Goal: Task Accomplishment & Management: Manage account settings

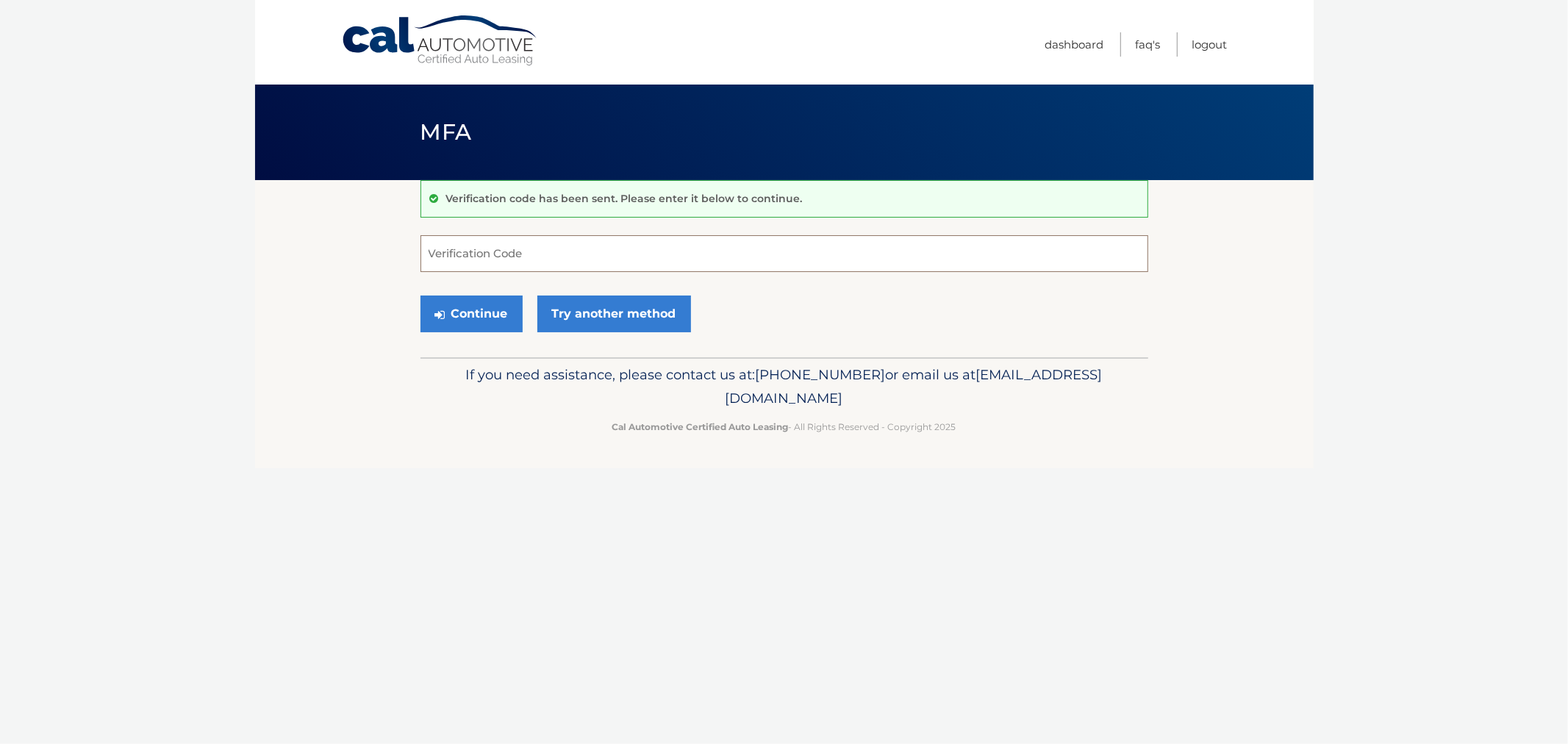
click at [454, 259] on input "Verification Code" at bounding box center [784, 253] width 728 height 37
type input "945238"
click at [420, 295] on button "Continue" at bounding box center [471, 313] width 102 height 37
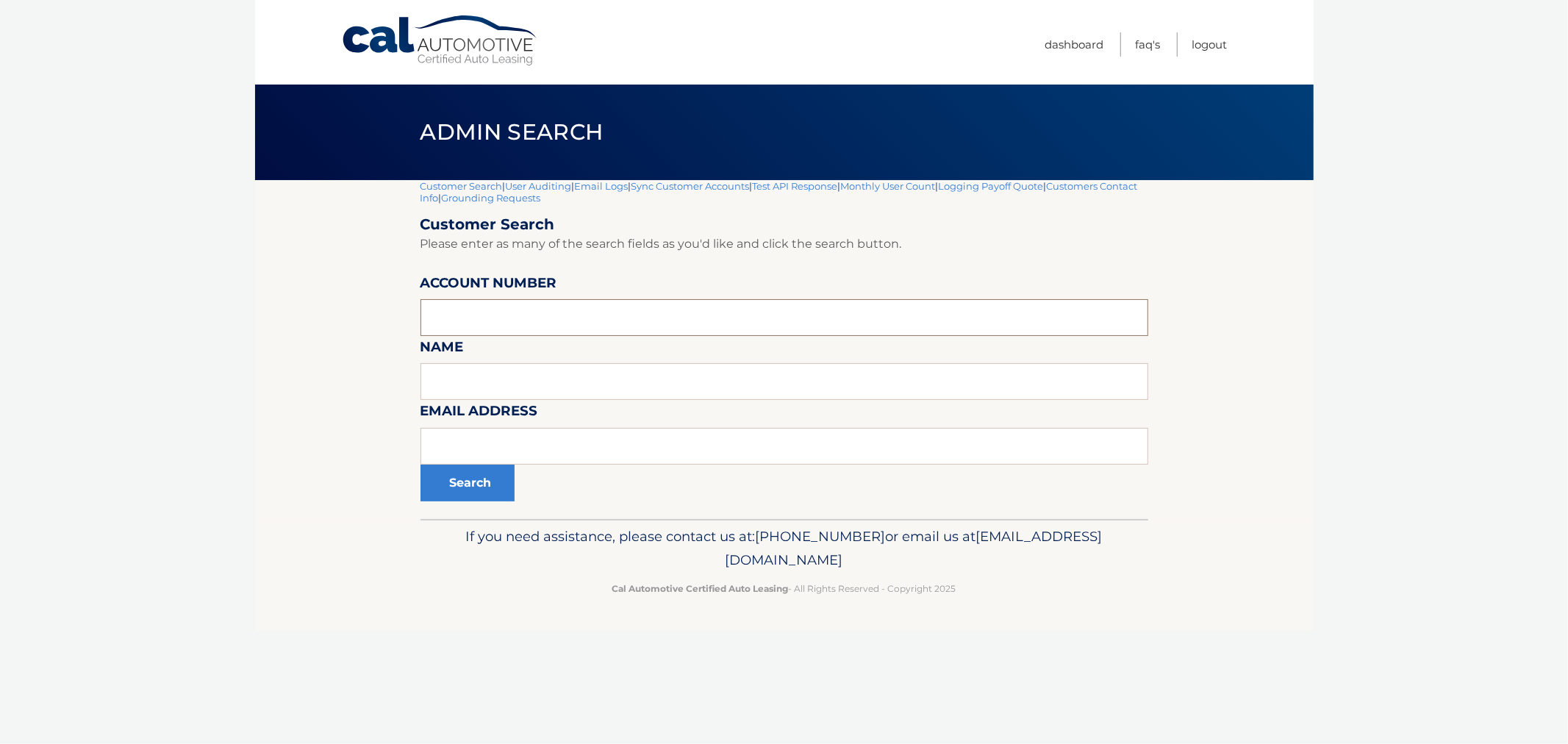
click at [482, 319] on input "text" at bounding box center [784, 317] width 728 height 37
paste input "44455540996"
type input "44455540996"
click at [470, 502] on div "Customer Search | User Auditing | Email Logs | Sync Customer Accounts | Test AP…" at bounding box center [784, 349] width 728 height 338
click at [469, 489] on button "Search" at bounding box center [467, 483] width 94 height 37
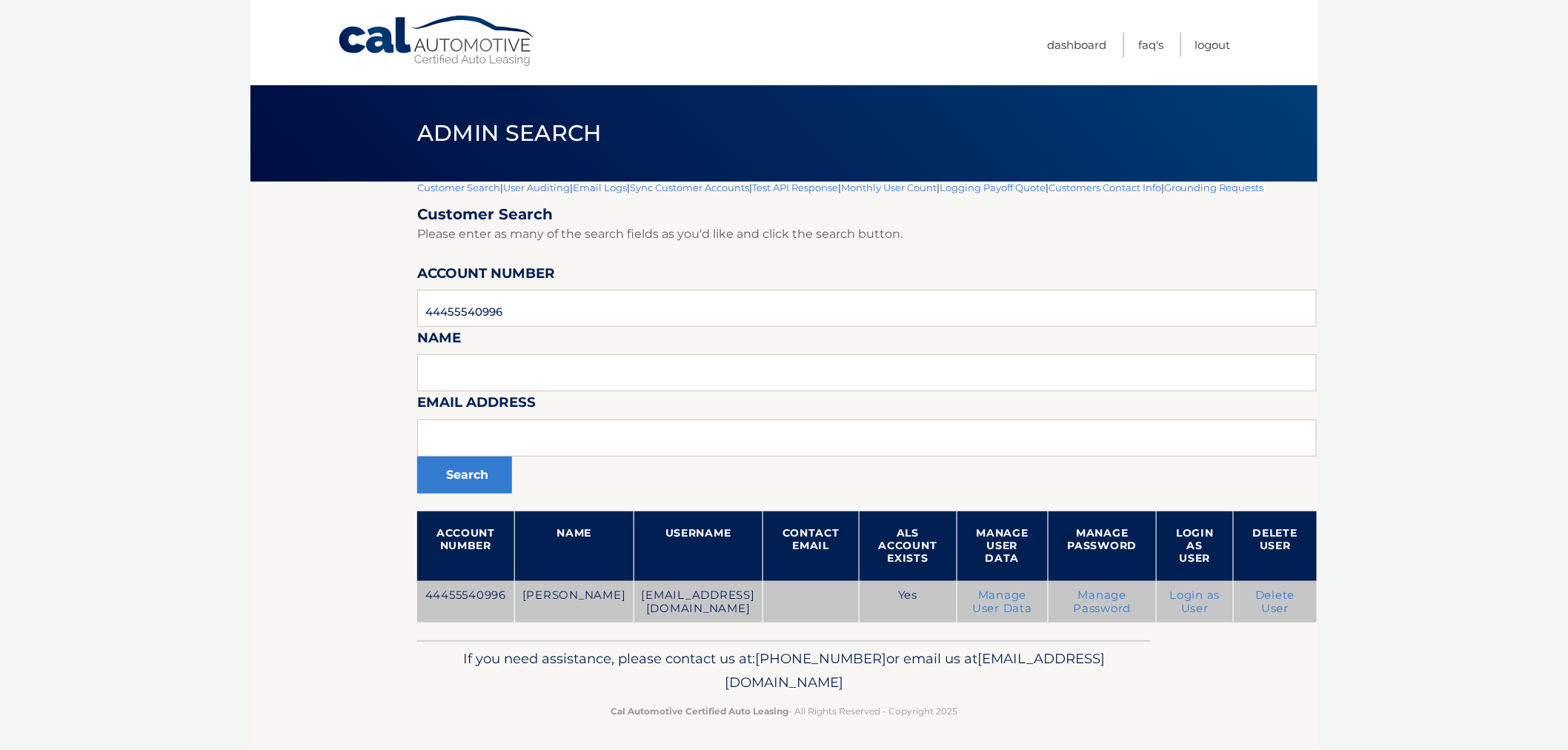
click at [1170, 608] on link "Login as User" at bounding box center [1195, 602] width 51 height 27
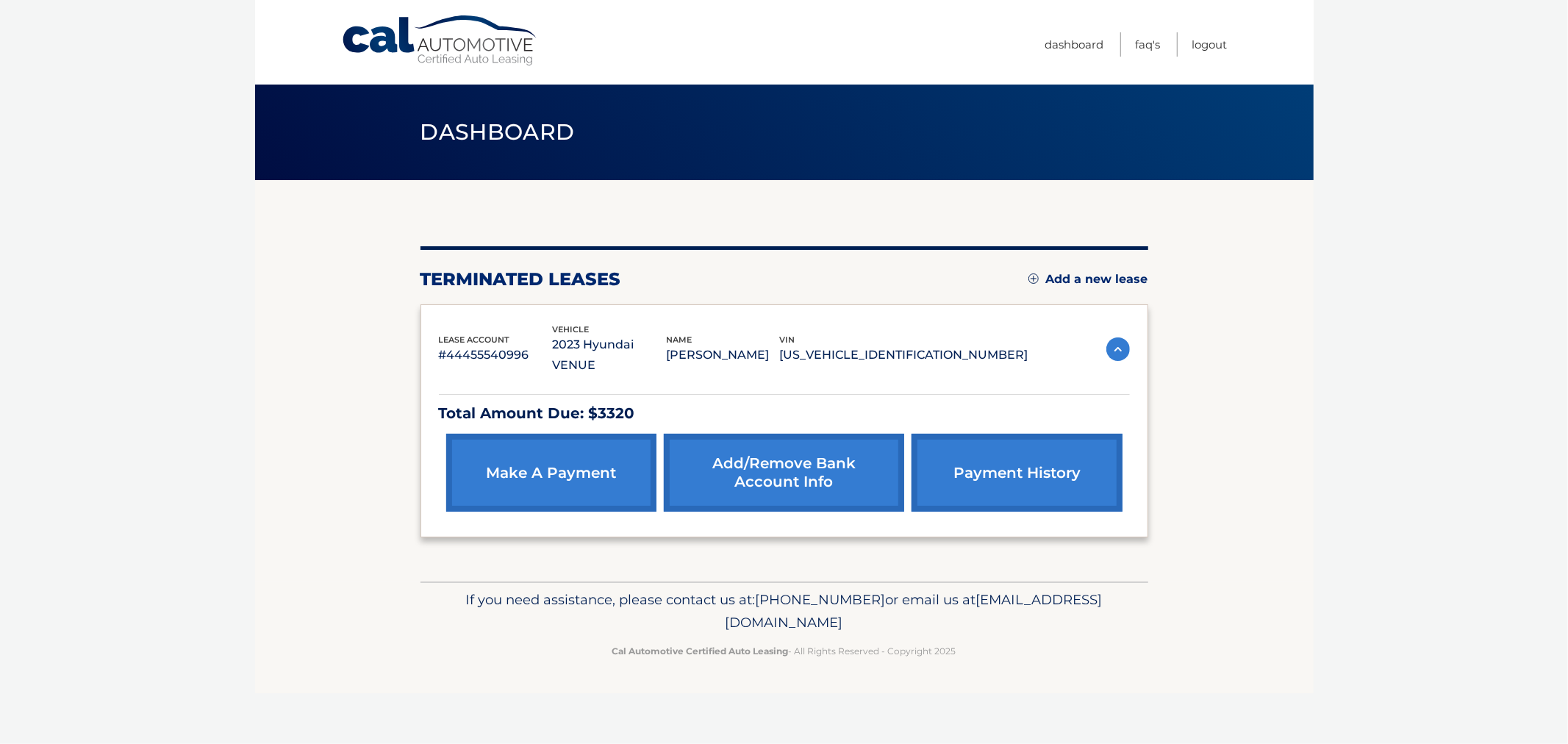
click at [554, 437] on link "make a payment" at bounding box center [551, 472] width 210 height 78
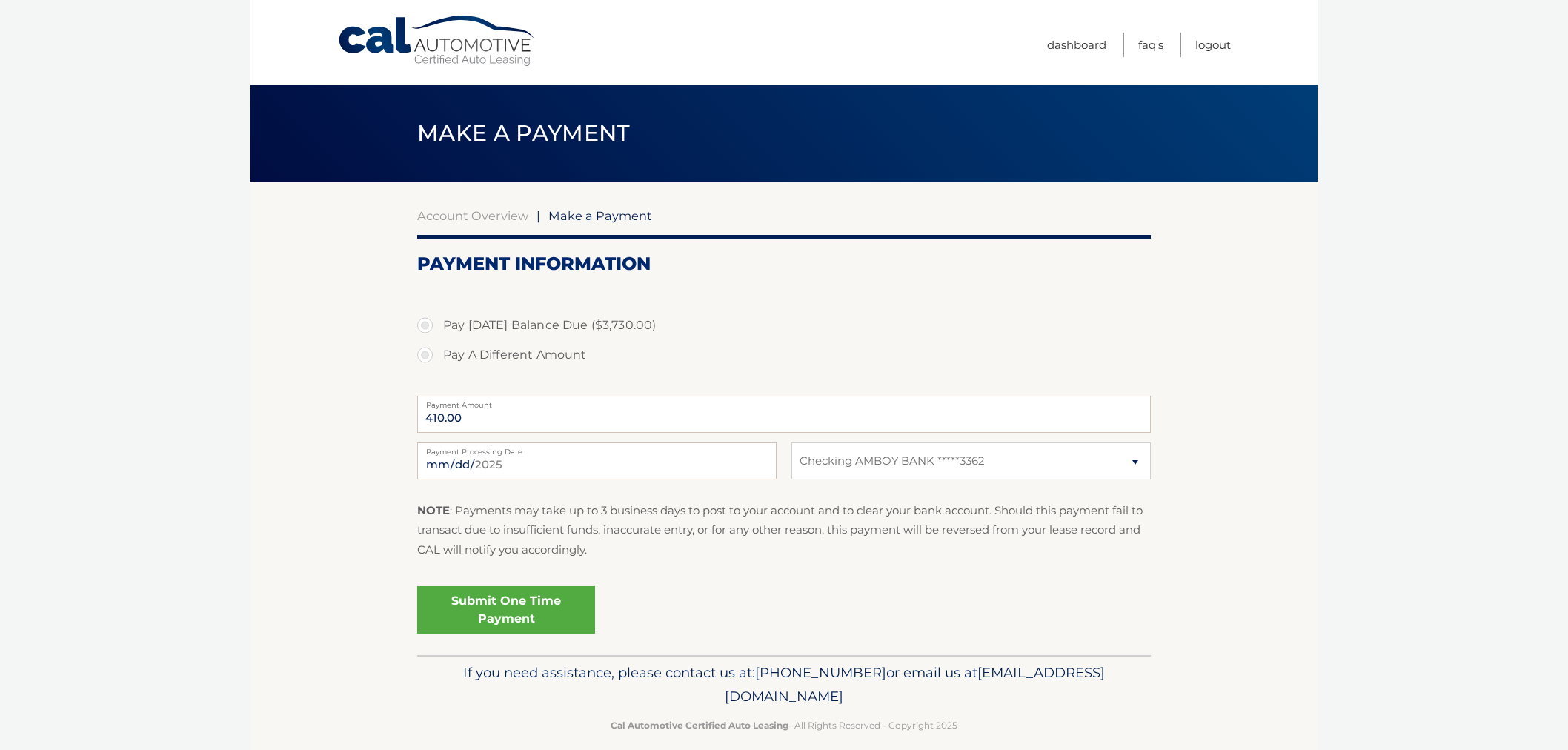
select select "Y2M3NzcxM2UtNGFmMC00MDkyLWJlNDUtZTJmZTkzMGUzZjQ2"
drag, startPoint x: 426, startPoint y: 137, endPoint x: 949, endPoint y: 715, distance: 779.5
click at [933, 699] on div "Cal Automotive Menu Dashboard FAQ's Logout |" at bounding box center [784, 375] width 1067 height 750
click at [988, 717] on p "Cal Automotive Certified Auto Leasing - All Rights Reserved - Copyright 2025" at bounding box center [784, 724] width 714 height 15
click at [750, 581] on div "Submit One Time Payment" at bounding box center [784, 606] width 734 height 53
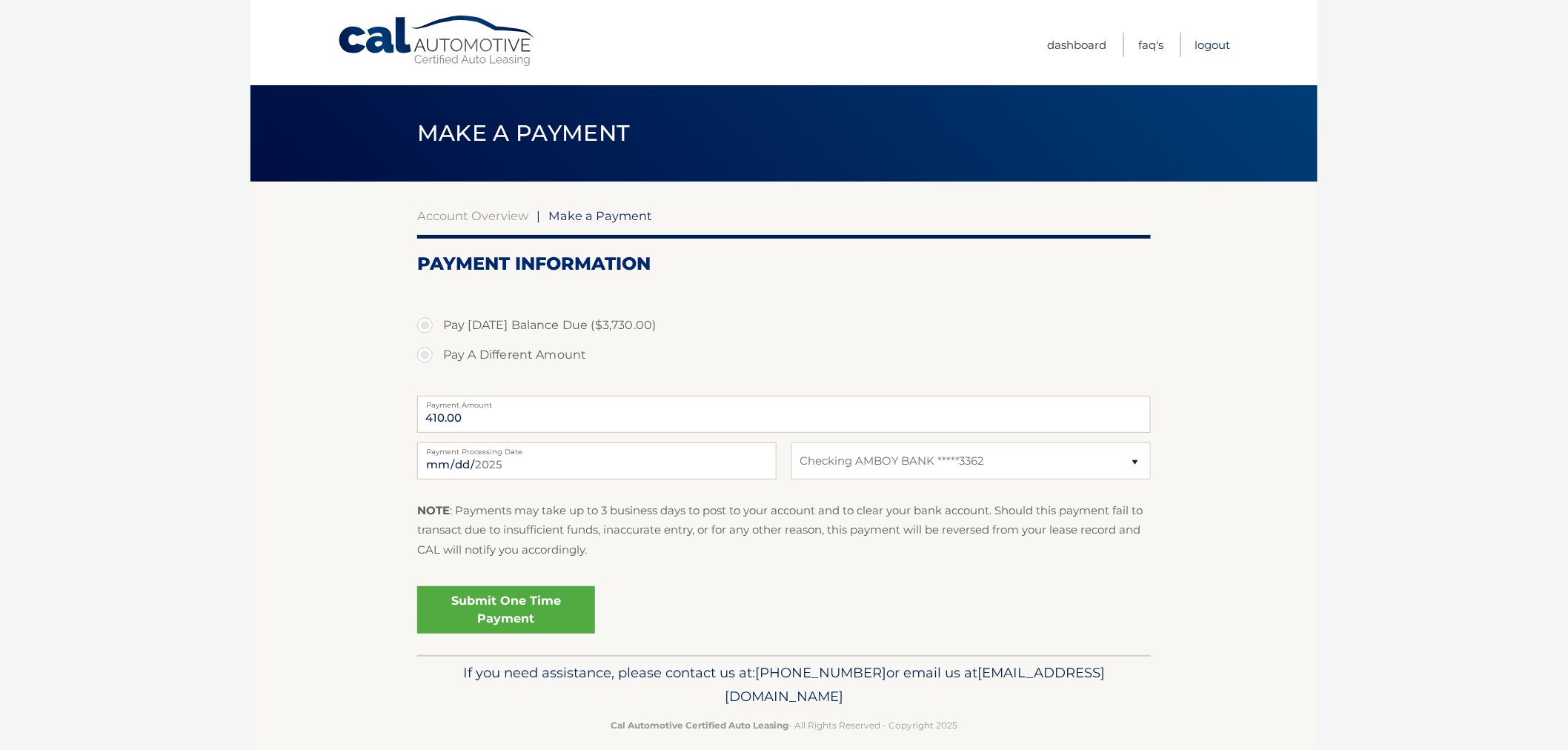
click at [1216, 42] on link "Logout" at bounding box center [1212, 44] width 35 height 24
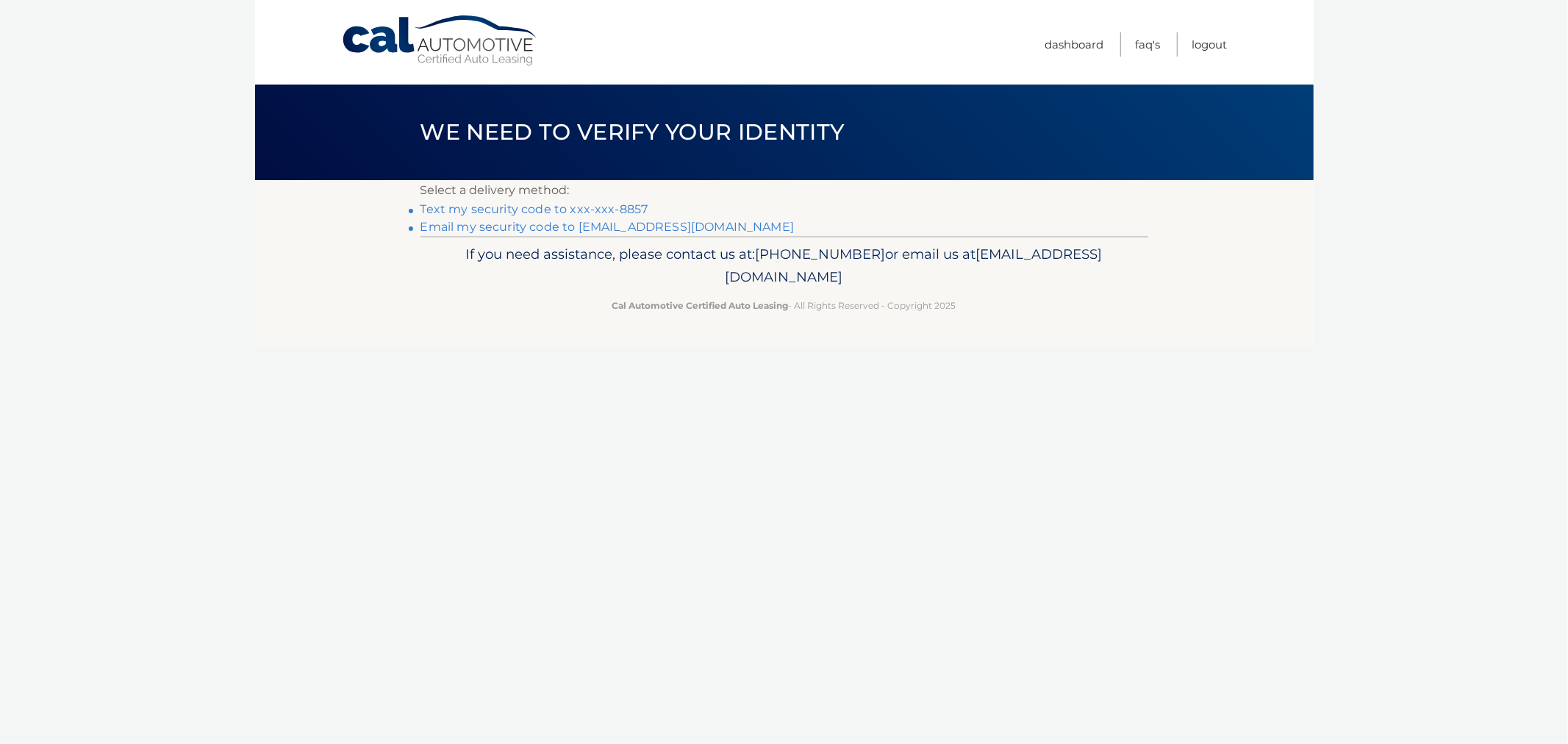
click at [447, 210] on link "Text my security code to xxx-xxx-8857" at bounding box center [534, 210] width 227 height 14
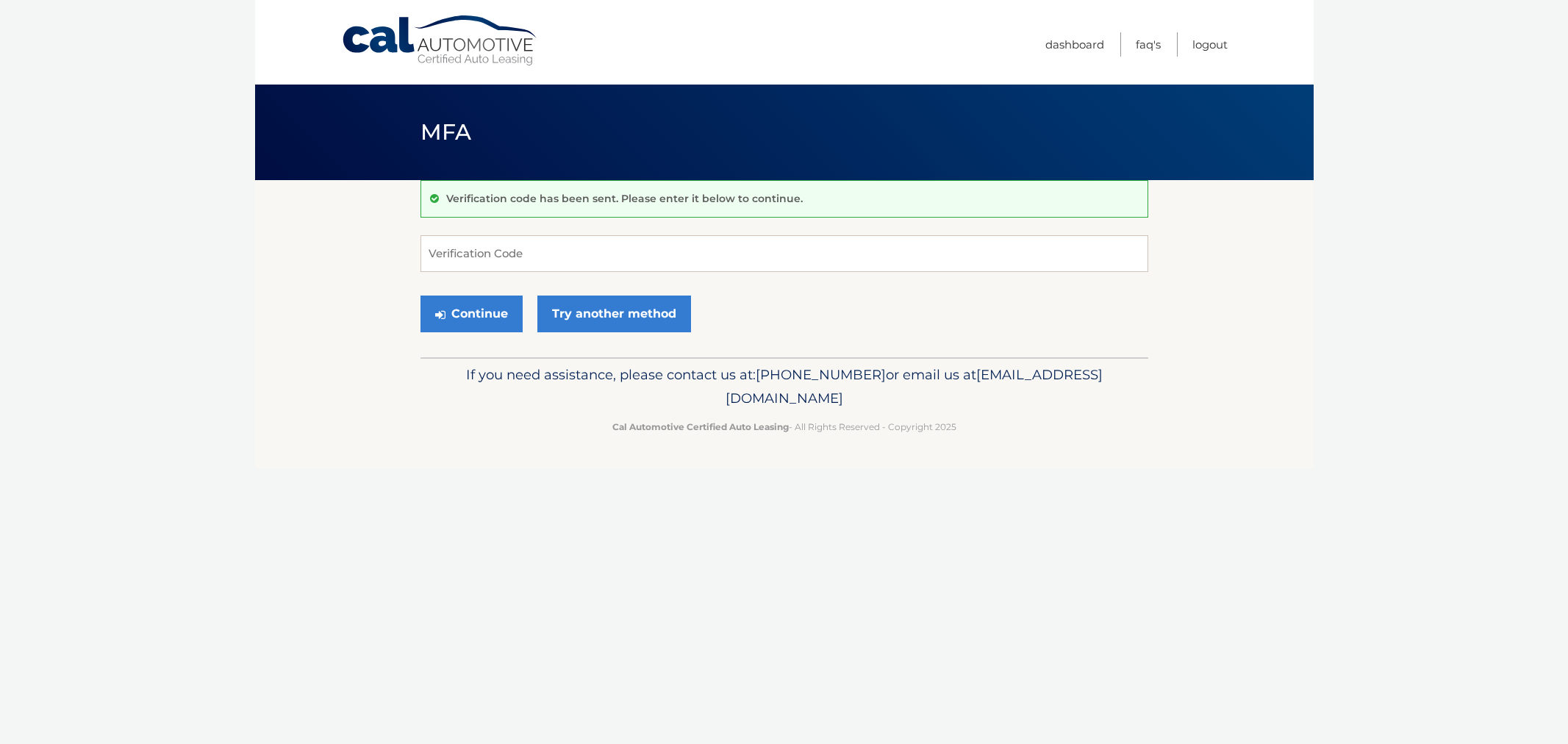
click at [489, 257] on input "Verification Code" at bounding box center [784, 253] width 728 height 37
type input "032926"
click at [420, 295] on button "Continue" at bounding box center [471, 313] width 102 height 37
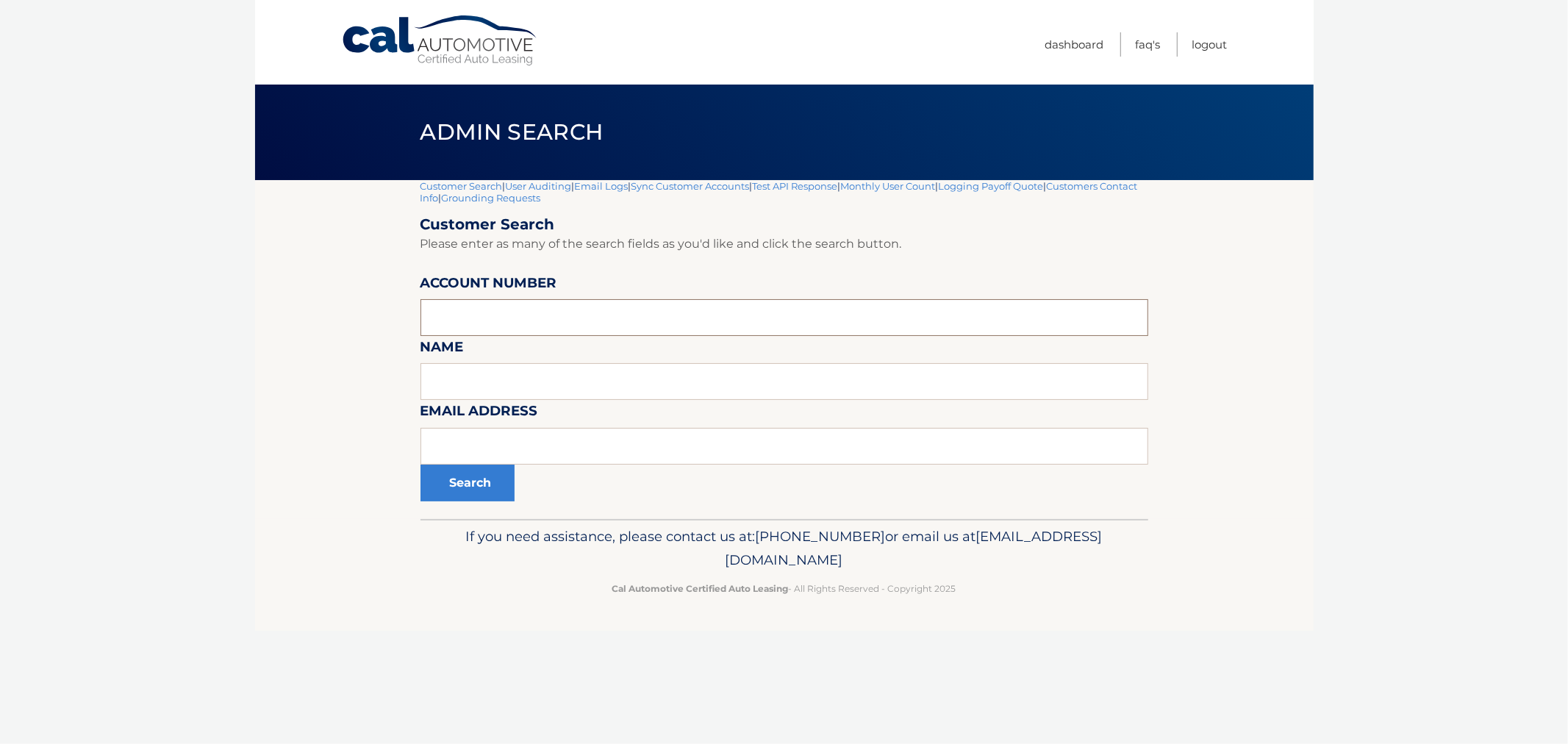
click at [494, 320] on input "text" at bounding box center [784, 317] width 728 height 37
paste input "44455540996"
type input "44455540996"
click at [458, 479] on button "Search" at bounding box center [467, 483] width 94 height 37
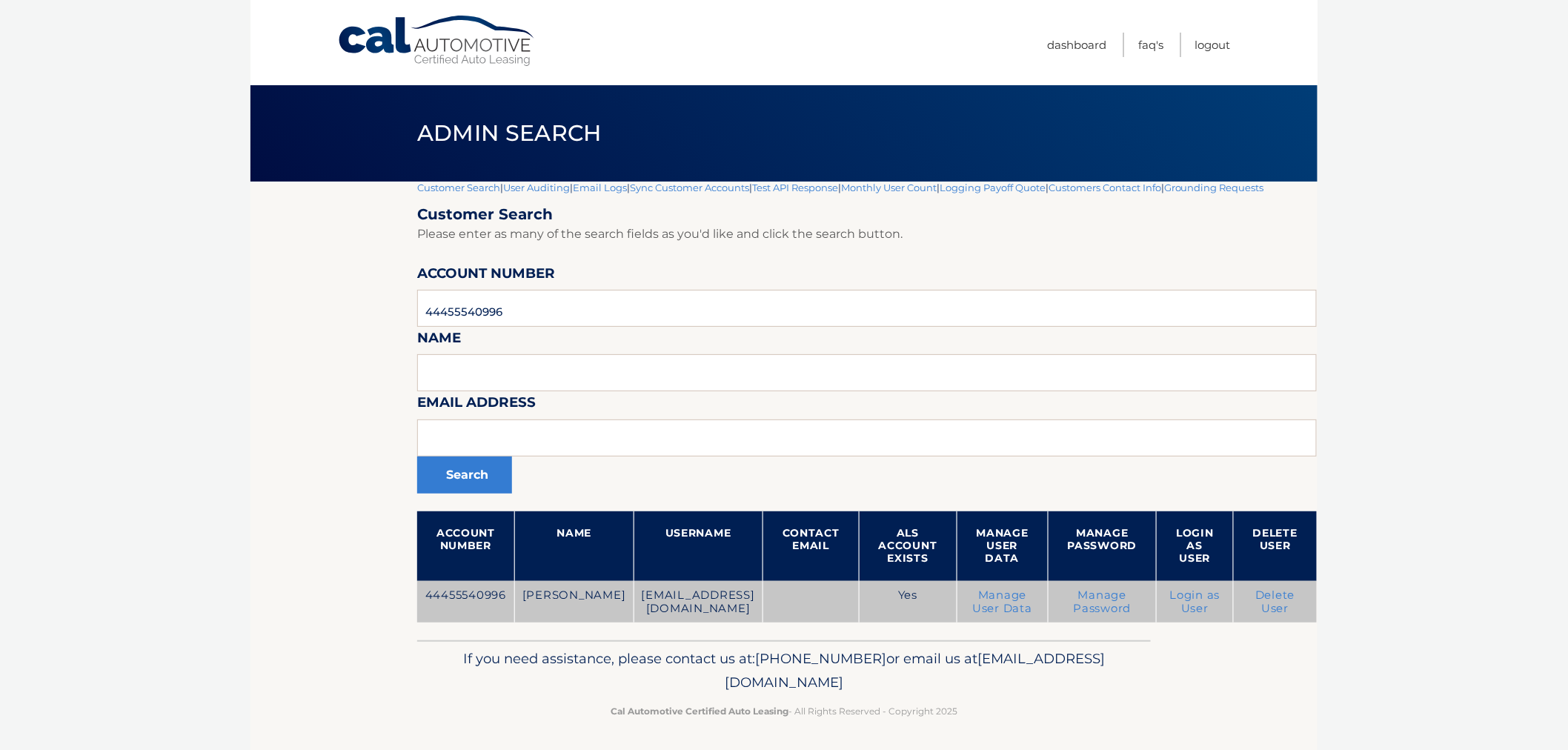
click at [1255, 604] on link "Delete User" at bounding box center [1275, 602] width 40 height 27
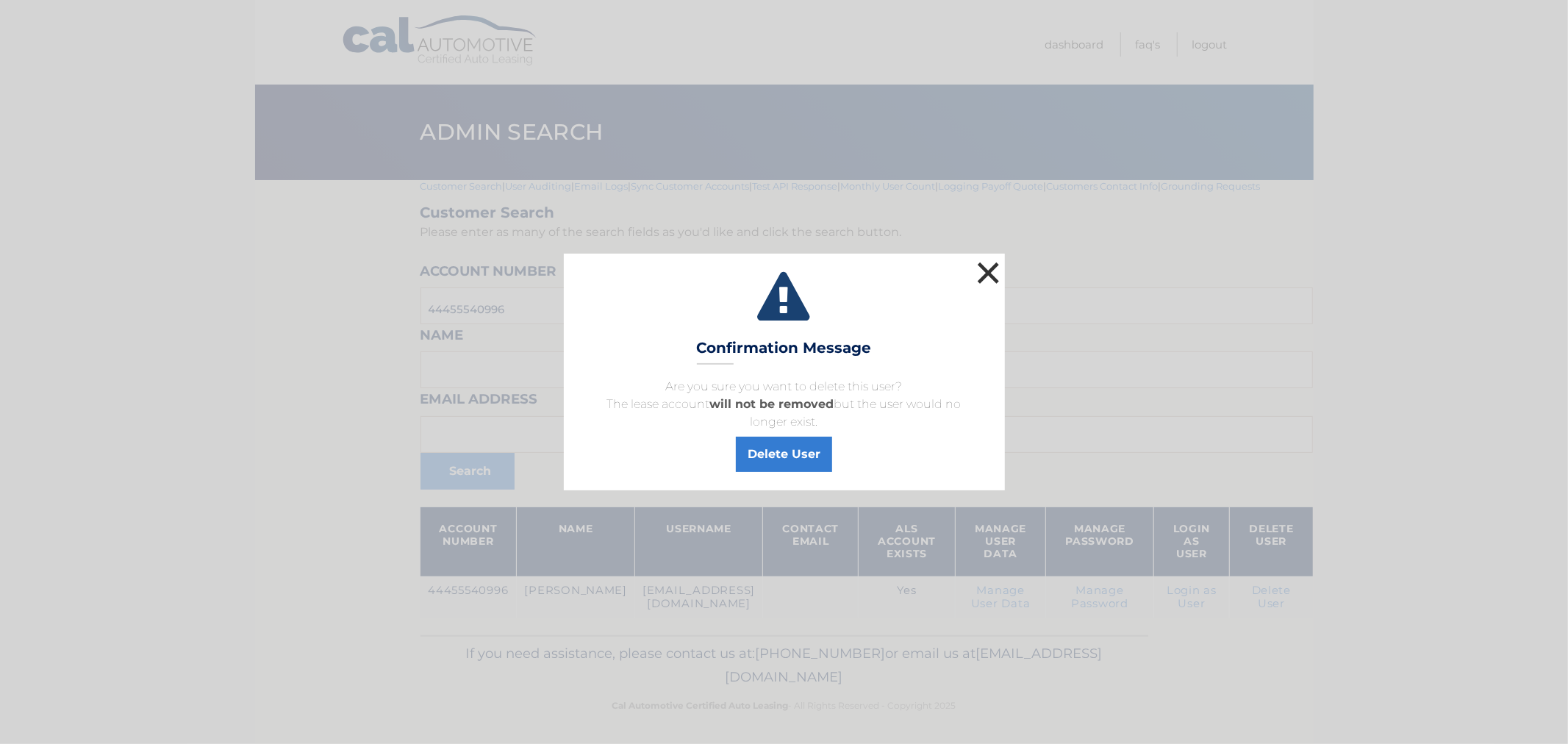
click at [990, 272] on button "×" at bounding box center [988, 272] width 30 height 30
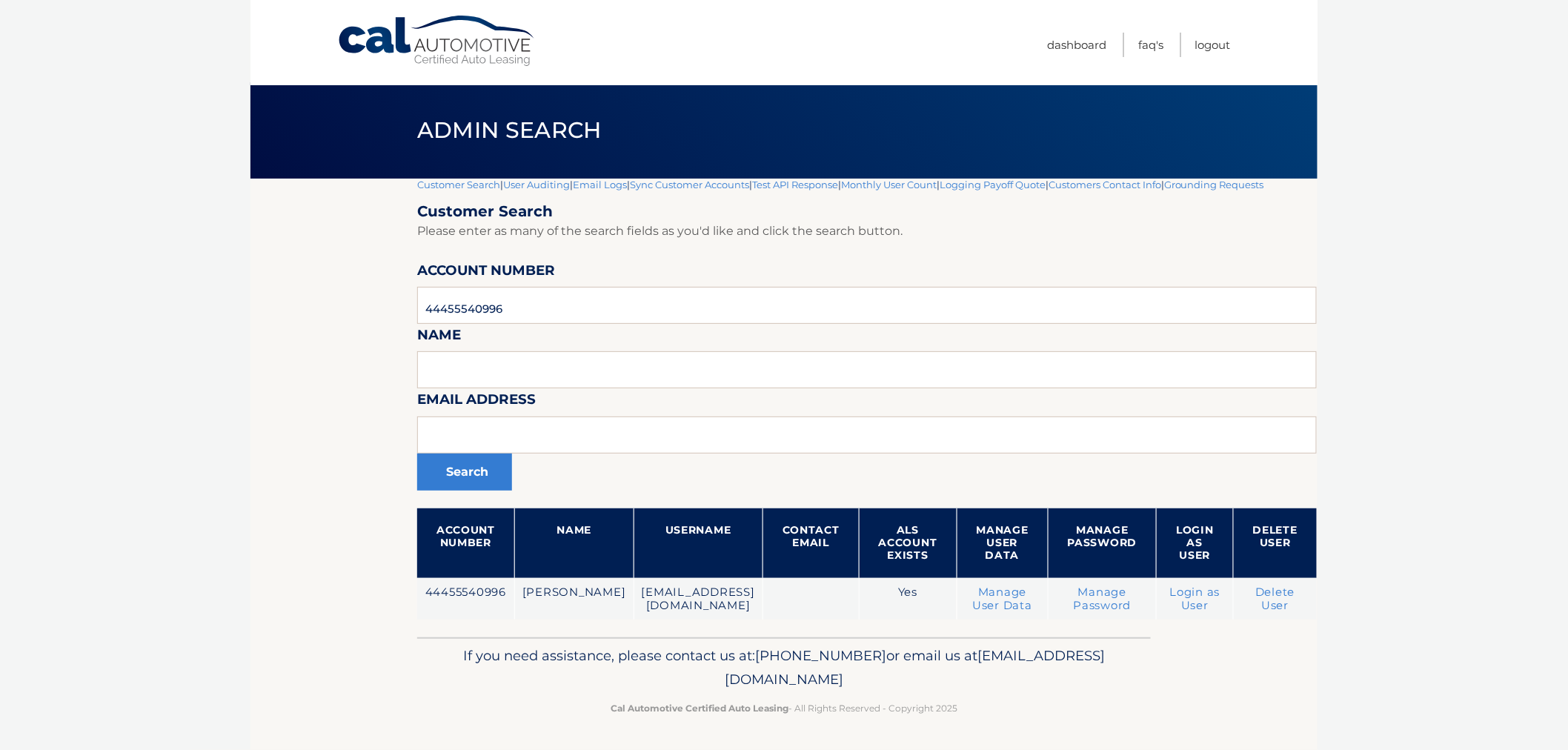
scroll to position [14, 0]
drag, startPoint x: 460, startPoint y: 314, endPoint x: 260, endPoint y: 331, distance: 200.7
click at [218, 331] on body "Cal Automotive Menu Dashboard FAQ's Logout |" at bounding box center [784, 372] width 1568 height 750
click at [565, 434] on input "text" at bounding box center [867, 434] width 899 height 37
paste input "[EMAIL_ADDRESS][DOMAIN_NAME]"
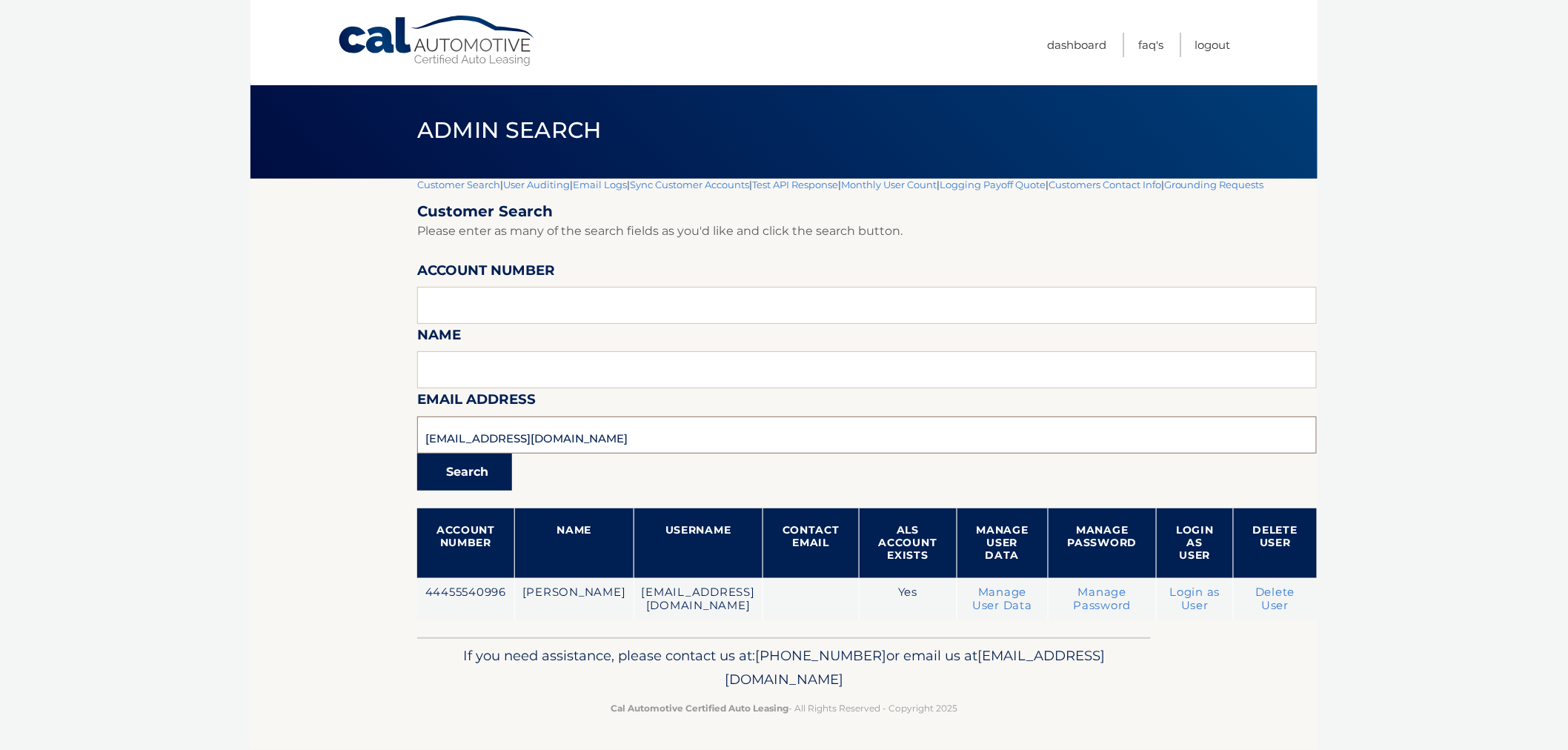
type input "[EMAIL_ADDRESS][DOMAIN_NAME]"
click at [423, 476] on button "Search" at bounding box center [464, 471] width 95 height 37
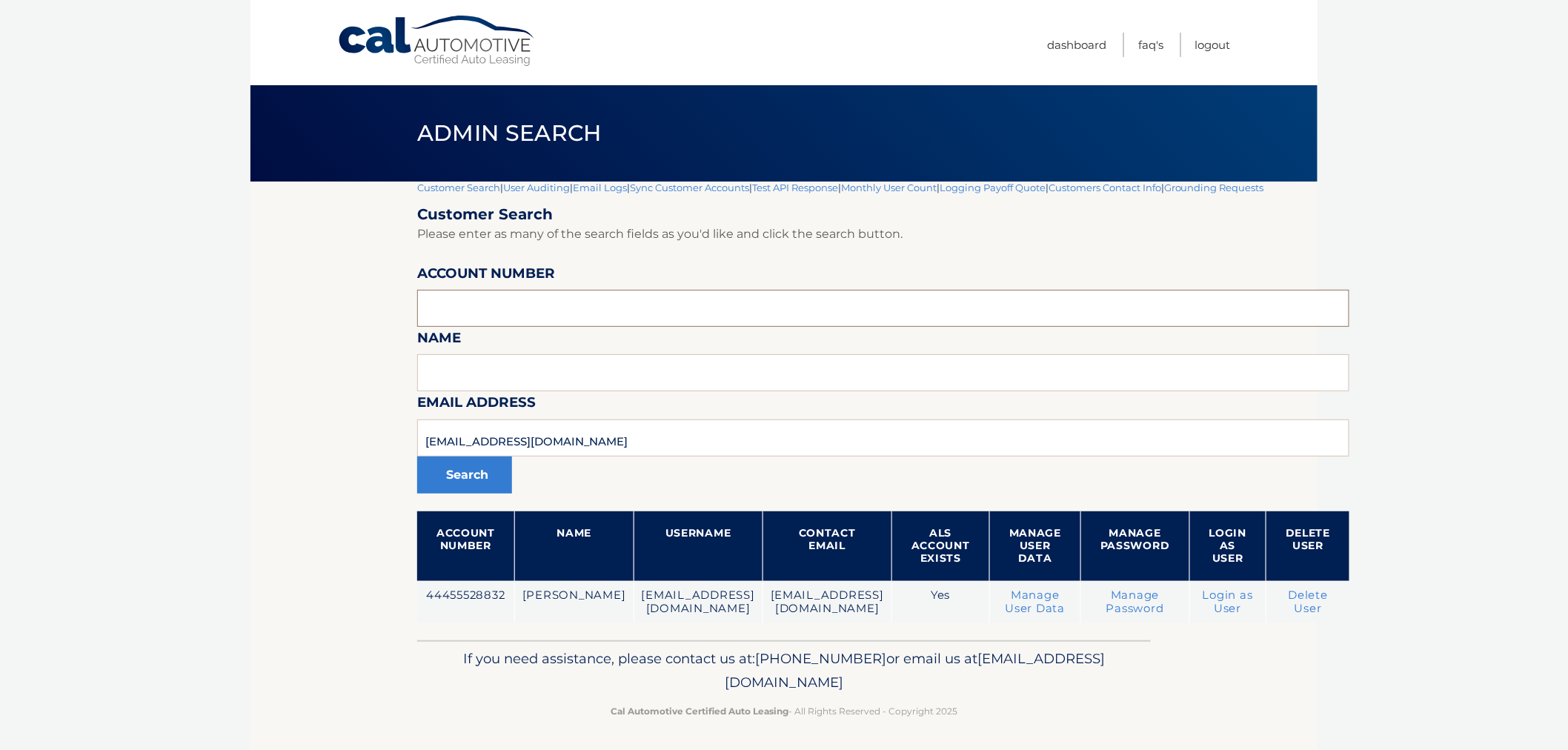
click at [621, 316] on input "text" at bounding box center [883, 308] width 932 height 37
paste input "44455994042"
type input "44455994042"
drag, startPoint x: 589, startPoint y: 449, endPoint x: 158, endPoint y: 446, distance: 431.0
click at [158, 446] on body "Cal Automotive Menu Dashboard FAQ's Logout |" at bounding box center [784, 375] width 1568 height 750
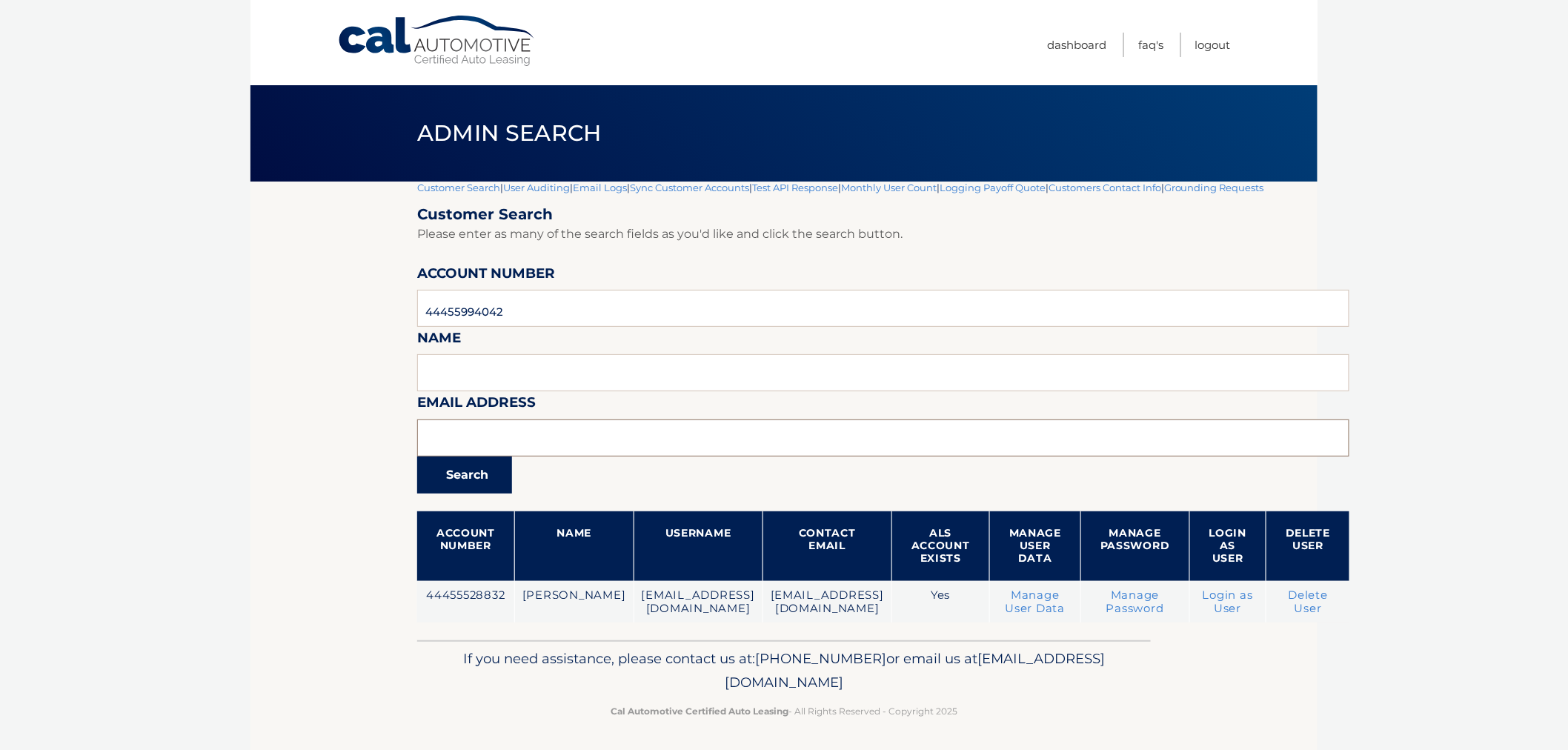
click at [417, 457] on button "Search" at bounding box center [464, 475] width 95 height 37
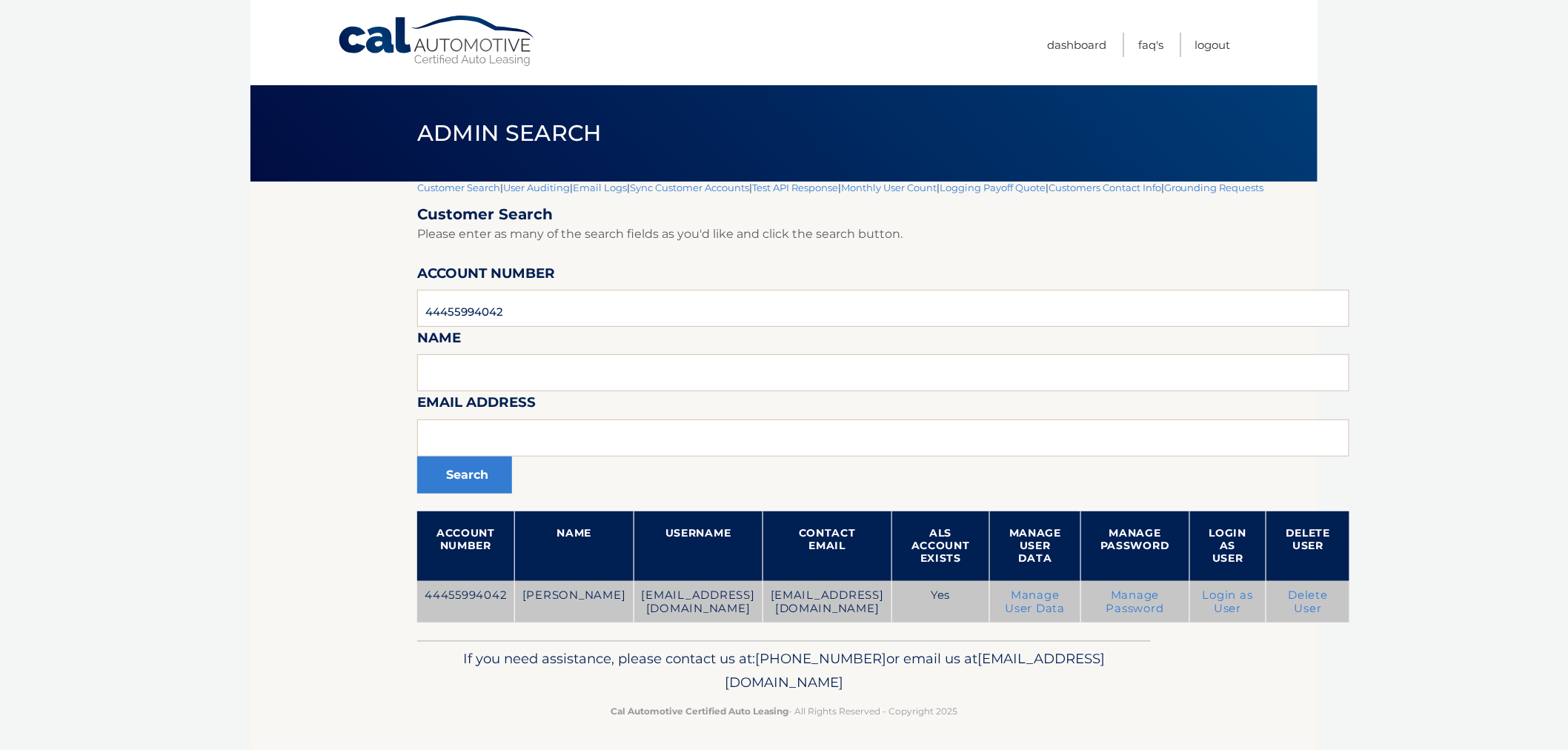
click at [1253, 601] on link "Login as User" at bounding box center [1228, 602] width 51 height 27
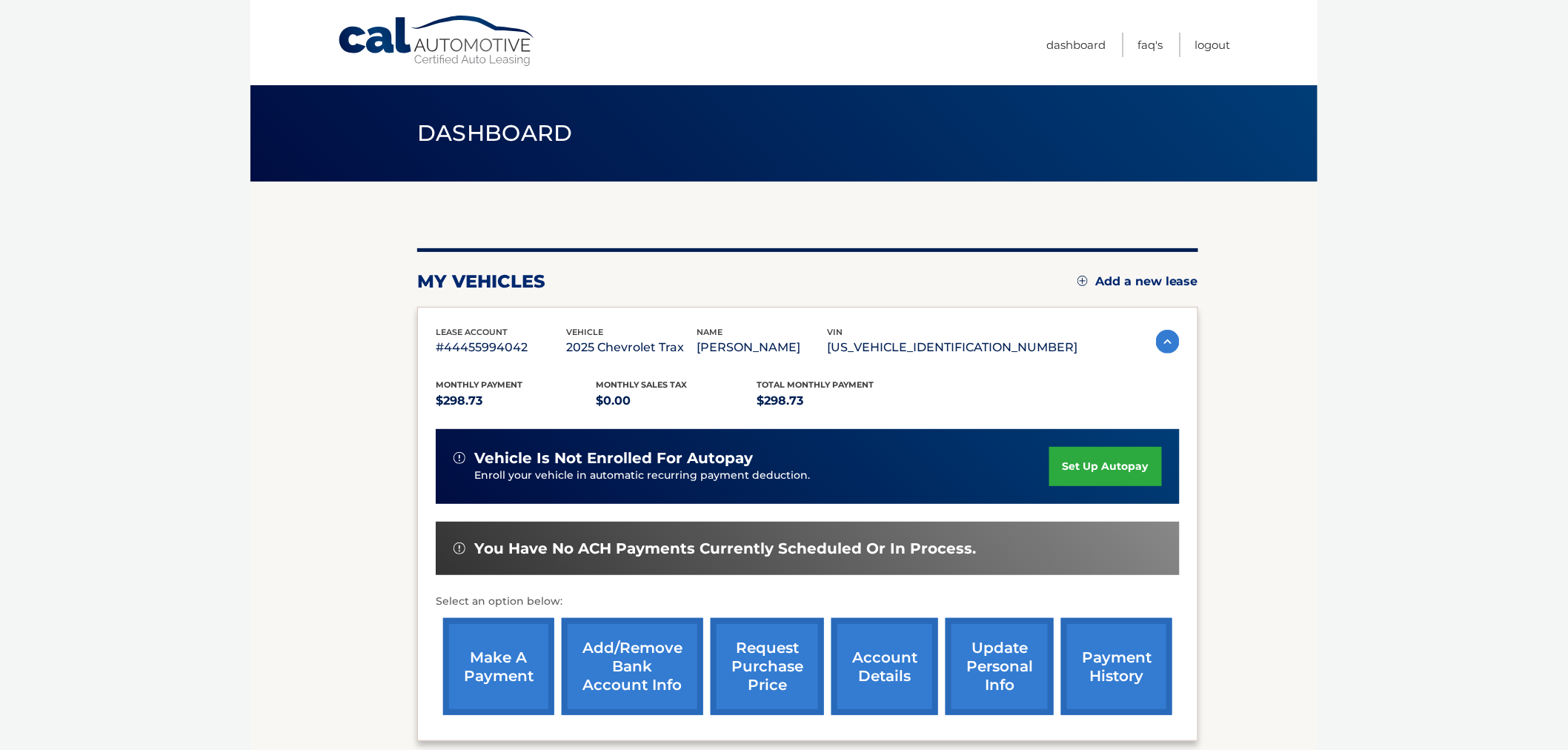
click at [1116, 469] on link "set up autopay" at bounding box center [1105, 466] width 113 height 39
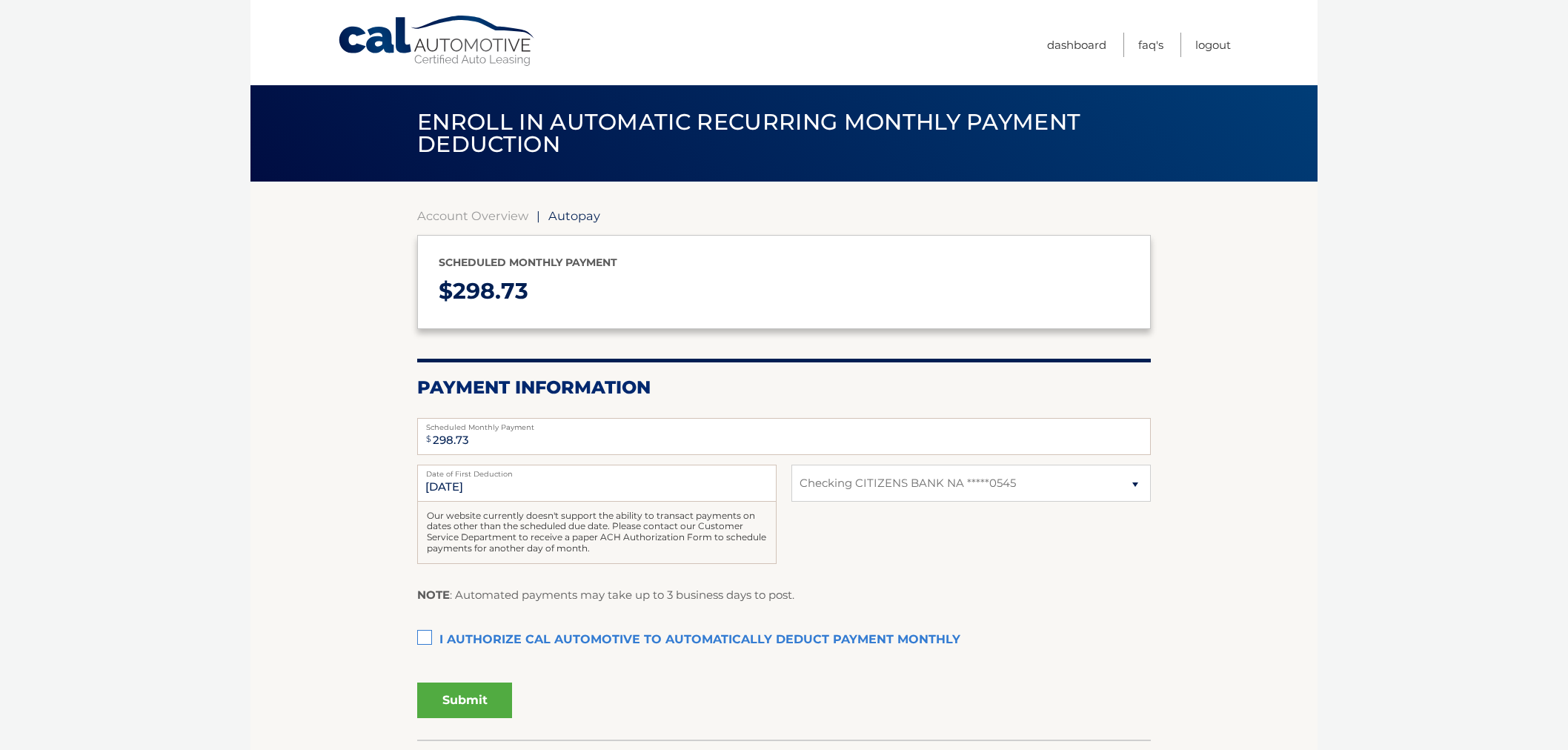
select select "MzA0NzQ4MDYtMTJjZC00ZmQyLWJiZDEtZDIwODI5NTBjN2Ex"
click at [428, 642] on label "I authorize cal automotive to automatically deduct payment monthly This checkbo…" at bounding box center [784, 640] width 734 height 30
click at [0, 0] on input "I authorize cal automotive to automatically deduct payment monthly This checkbo…" at bounding box center [0, 0] width 0 height 0
click at [444, 699] on button "Submit" at bounding box center [464, 699] width 95 height 35
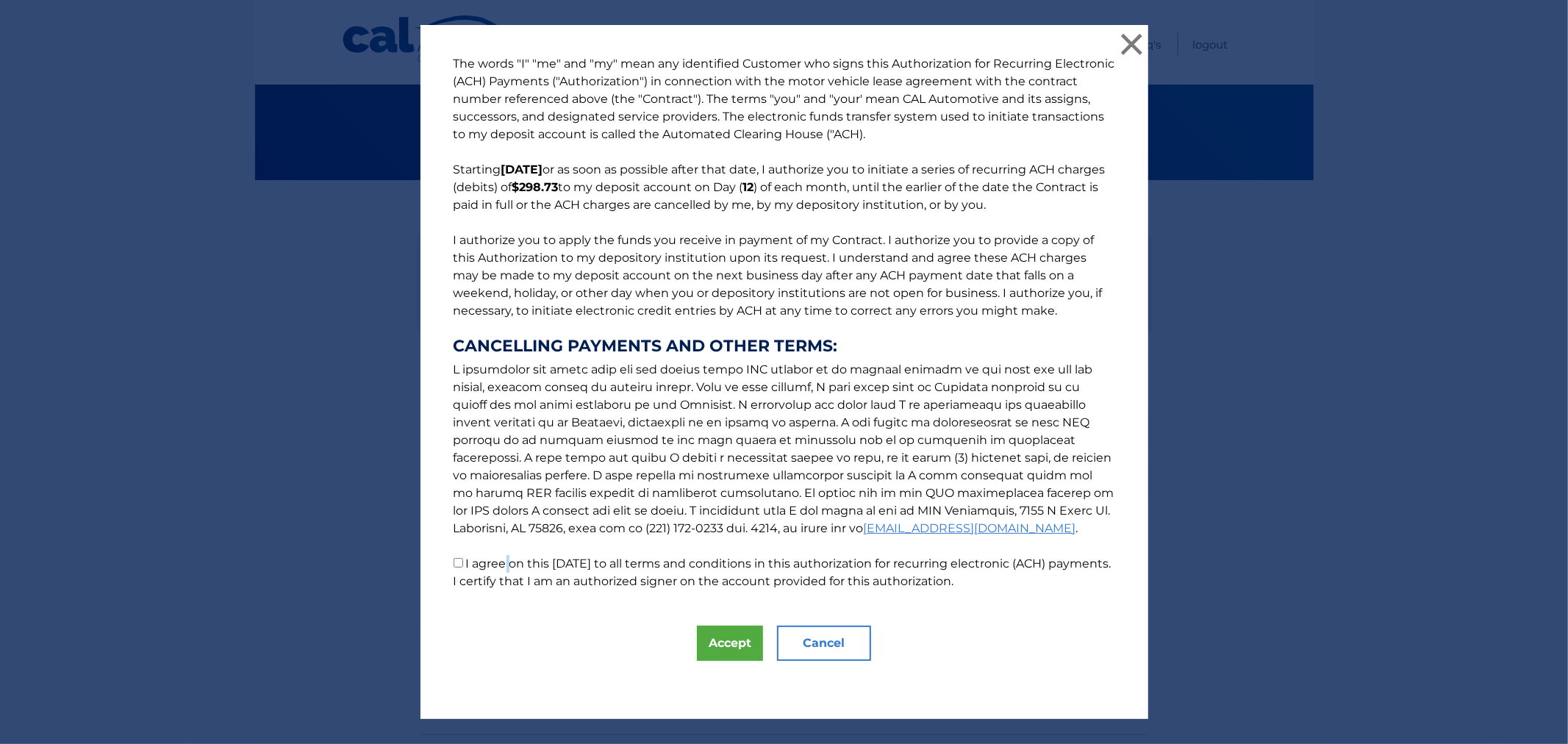
click at [494, 560] on label "I agree on this [DATE] to all terms and conditions in this authorization for re…" at bounding box center [782, 571] width 658 height 31
click at [460, 564] on label "I agree on this [DATE] to all terms and conditions in this authorization for re…" at bounding box center [782, 571] width 658 height 31
click at [460, 564] on input "I agree on this [DATE] to all terms and conditions in this authorization for re…" at bounding box center [458, 562] width 10 height 10
checkbox input "true"
click at [726, 643] on button "Accept" at bounding box center [730, 642] width 66 height 35
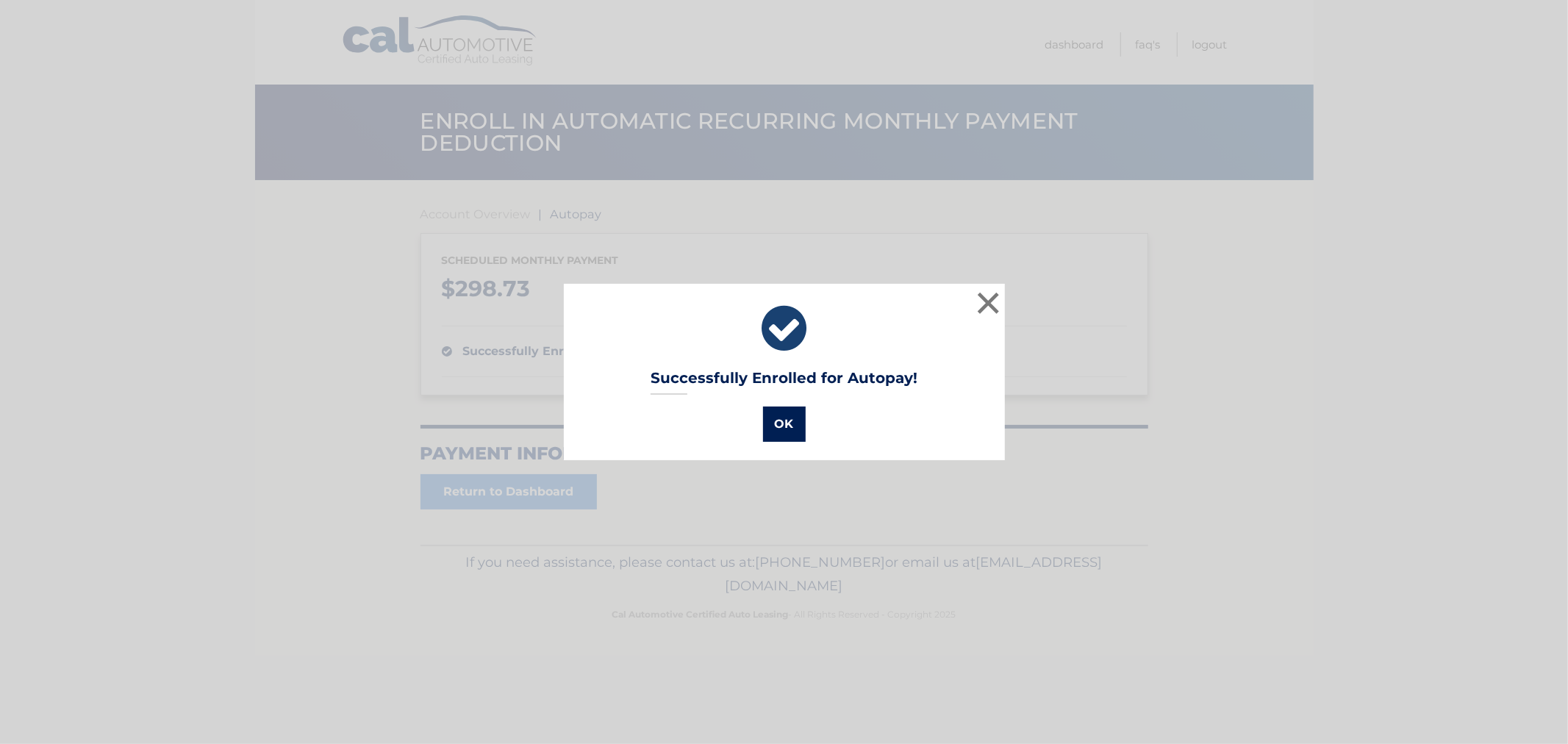
drag, startPoint x: 797, startPoint y: 415, endPoint x: 788, endPoint y: 422, distance: 11.4
click at [791, 420] on button "OK" at bounding box center [784, 423] width 43 height 35
